Goal: Information Seeking & Learning: Learn about a topic

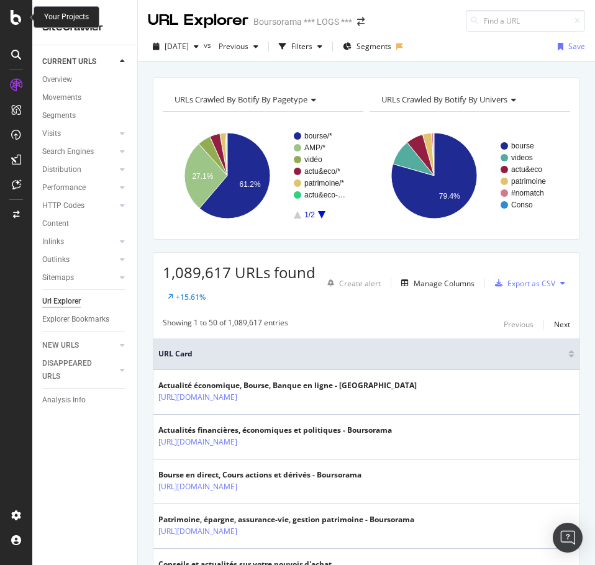
click at [13, 19] on icon at bounding box center [16, 17] width 11 height 15
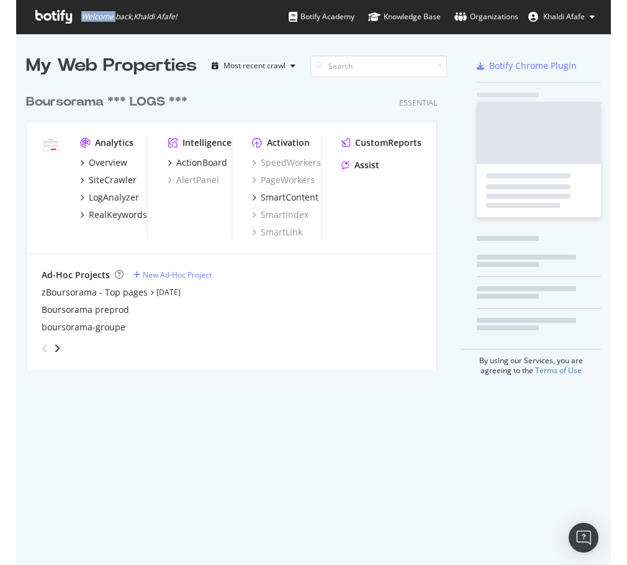
scroll to position [556, 576]
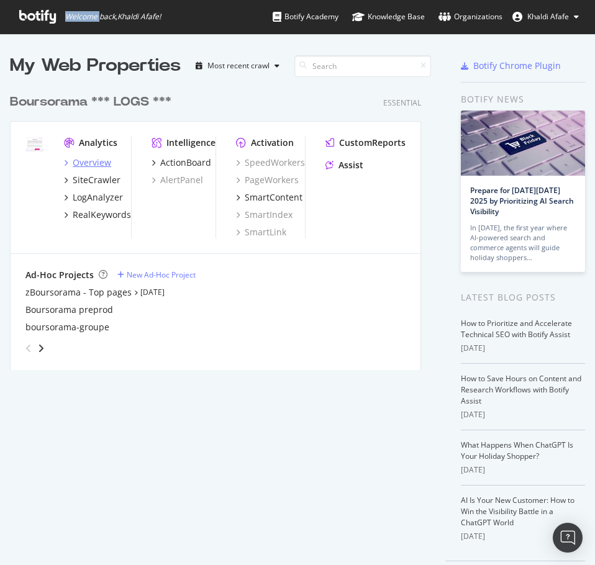
click at [80, 163] on div "Overview" at bounding box center [92, 163] width 39 height 12
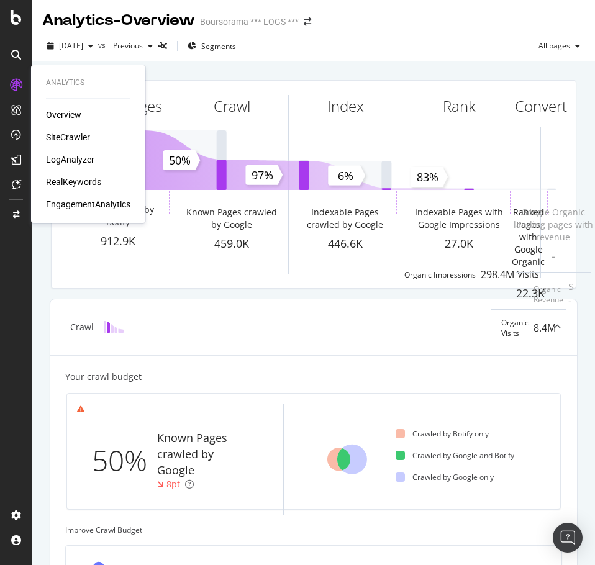
click at [70, 135] on div "SiteCrawler" at bounding box center [68, 137] width 44 height 12
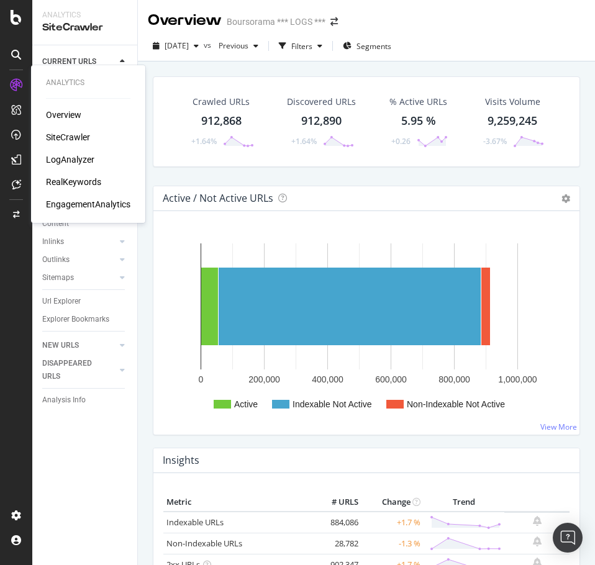
click at [66, 155] on div "LogAnalyzer" at bounding box center [70, 159] width 48 height 12
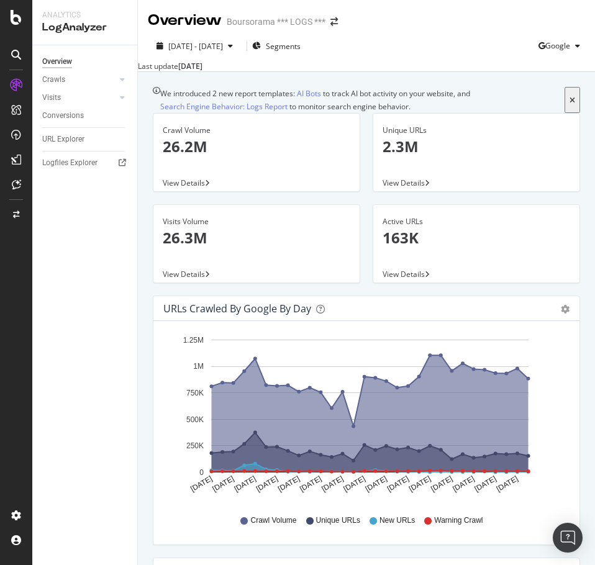
click at [83, 298] on div "Overview Crawls Daily Distribution Segments Distribution HTTP Codes Resources V…" at bounding box center [84, 305] width 105 height 520
click at [81, 298] on div "Overview Crawls Daily Distribution Segments Distribution HTTP Codes Resources V…" at bounding box center [84, 305] width 105 height 520
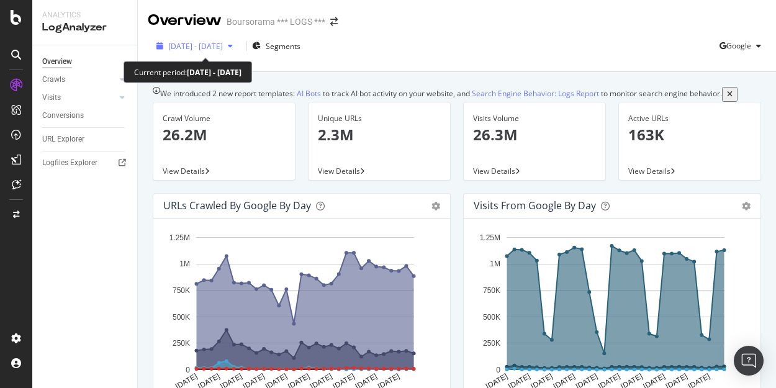
click at [233, 45] on icon "button" at bounding box center [230, 45] width 5 height 7
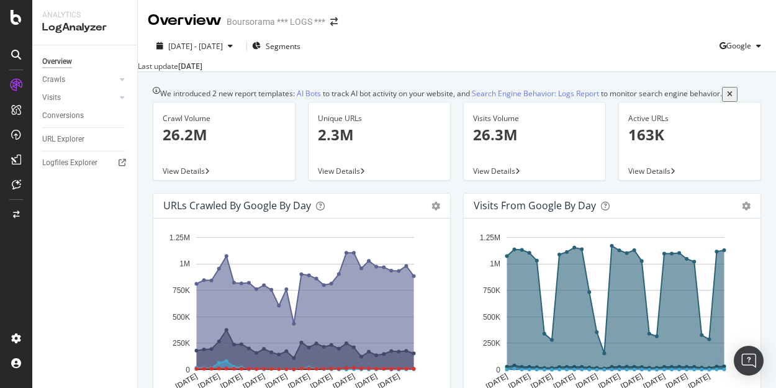
click at [12, 86] on icon at bounding box center [16, 85] width 12 height 12
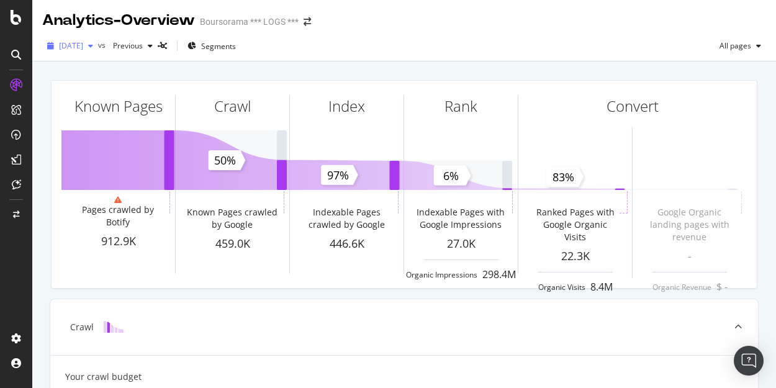
click at [93, 48] on icon "button" at bounding box center [90, 45] width 5 height 7
